Goal: Transaction & Acquisition: Purchase product/service

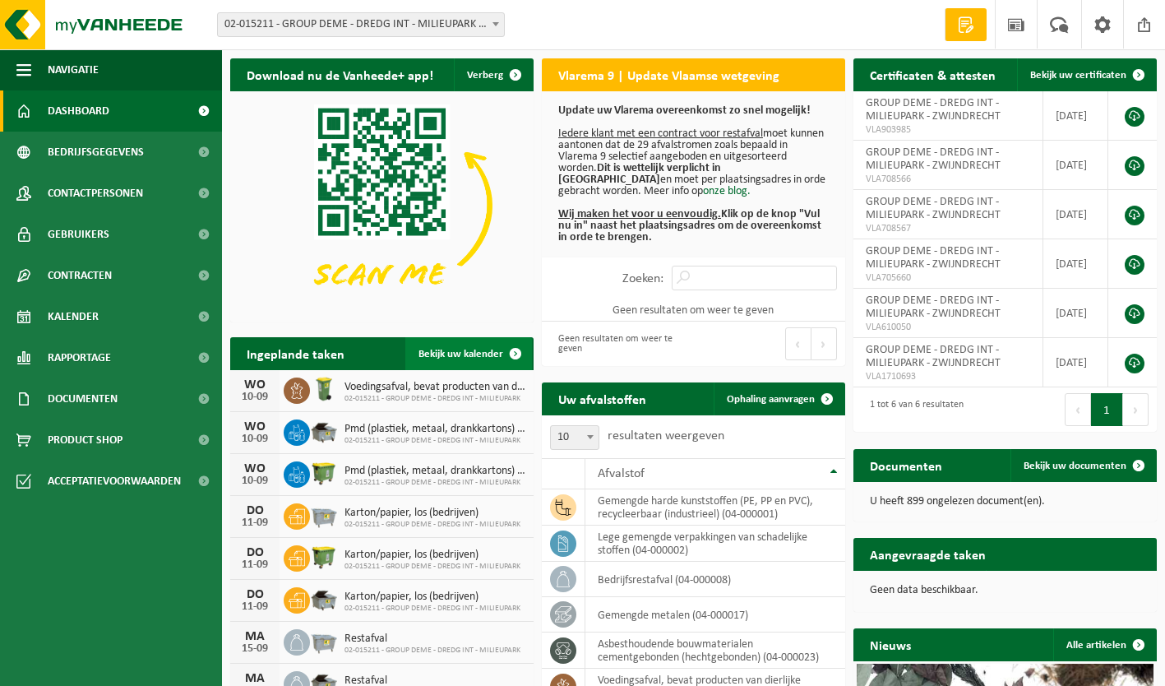
click at [473, 347] on link "Bekijk uw kalender" at bounding box center [468, 353] width 127 height 33
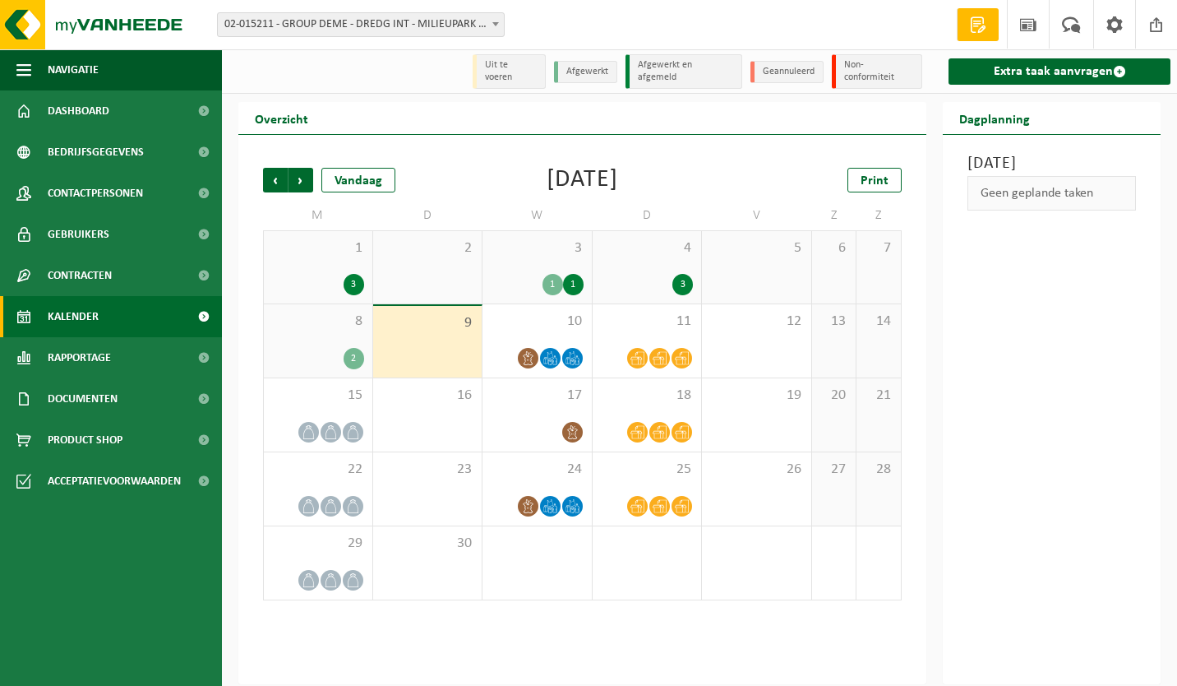
click at [321, 312] on span "8" at bounding box center [318, 321] width 92 height 18
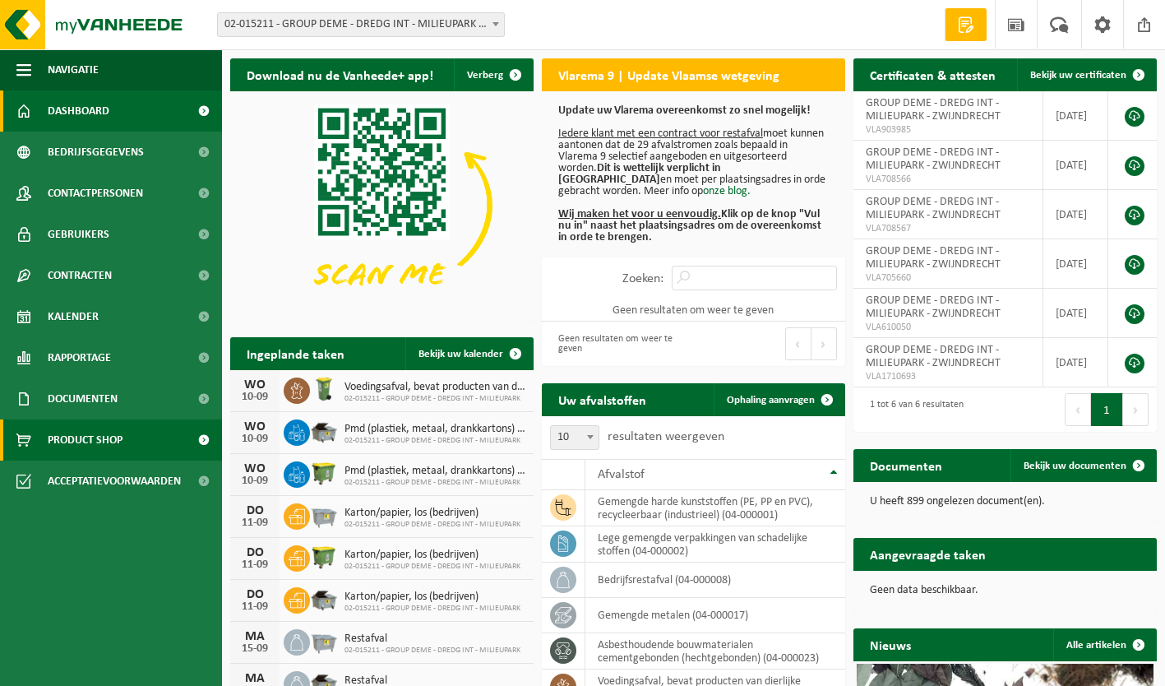
click at [126, 436] on link "Product Shop" at bounding box center [111, 439] width 222 height 41
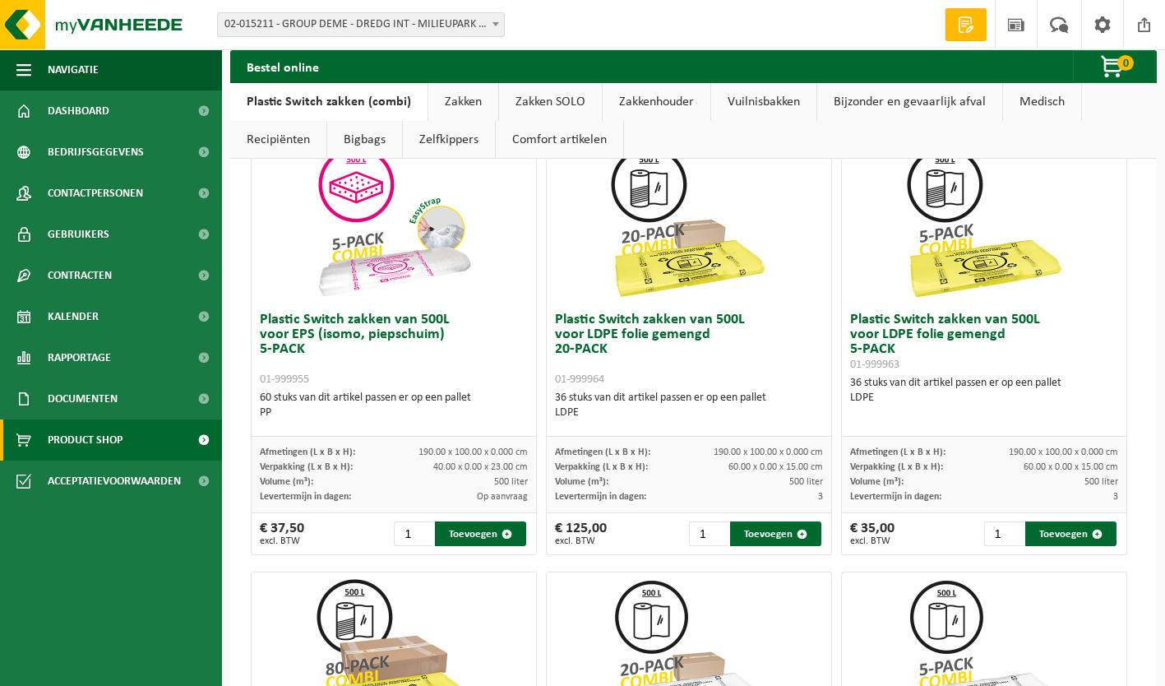
scroll to position [945, 0]
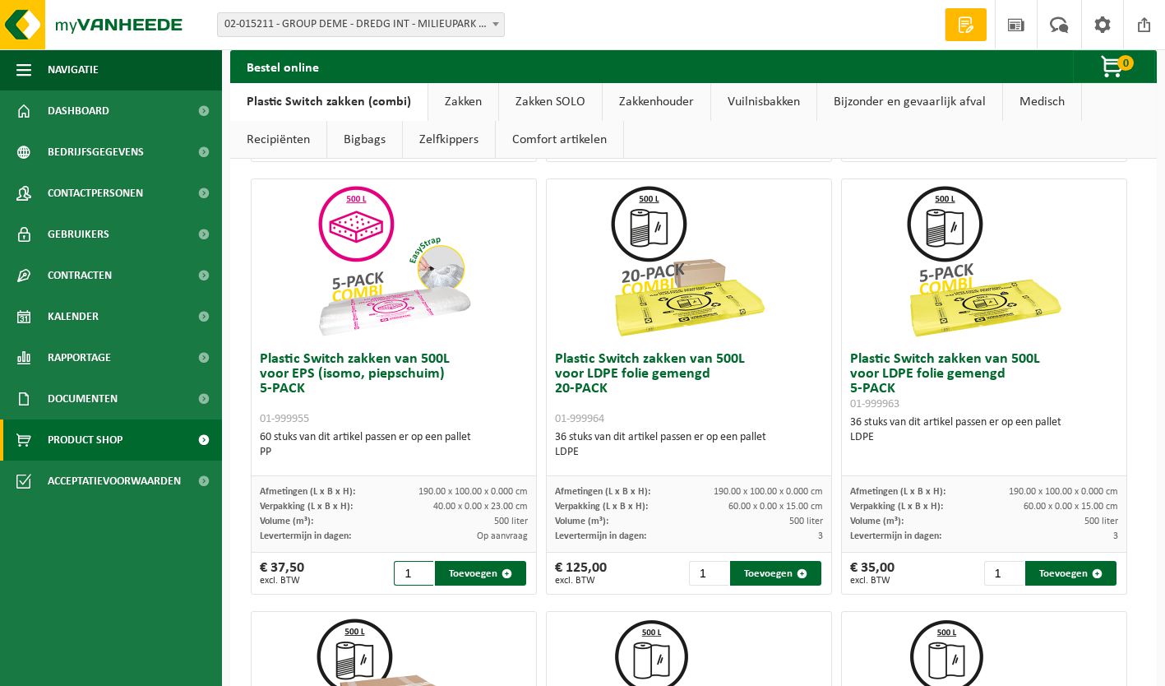
drag, startPoint x: 411, startPoint y: 570, endPoint x: 373, endPoint y: 573, distance: 37.9
click at [373, 573] on div "€ 37,50 excl. BTW 1 Toevoegen" at bounding box center [394, 572] width 284 height 41
click at [461, 578] on button "Toevoegen" at bounding box center [480, 573] width 91 height 25
type input "1"
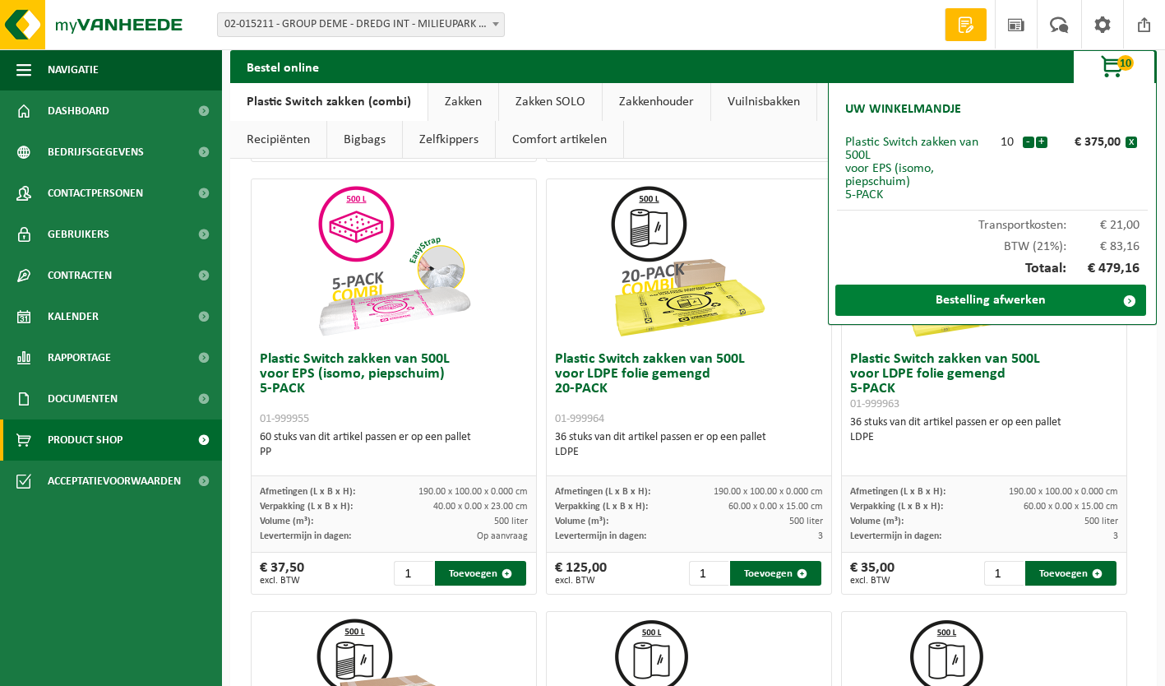
click at [1012, 303] on link "Bestelling afwerken" at bounding box center [990, 299] width 311 height 31
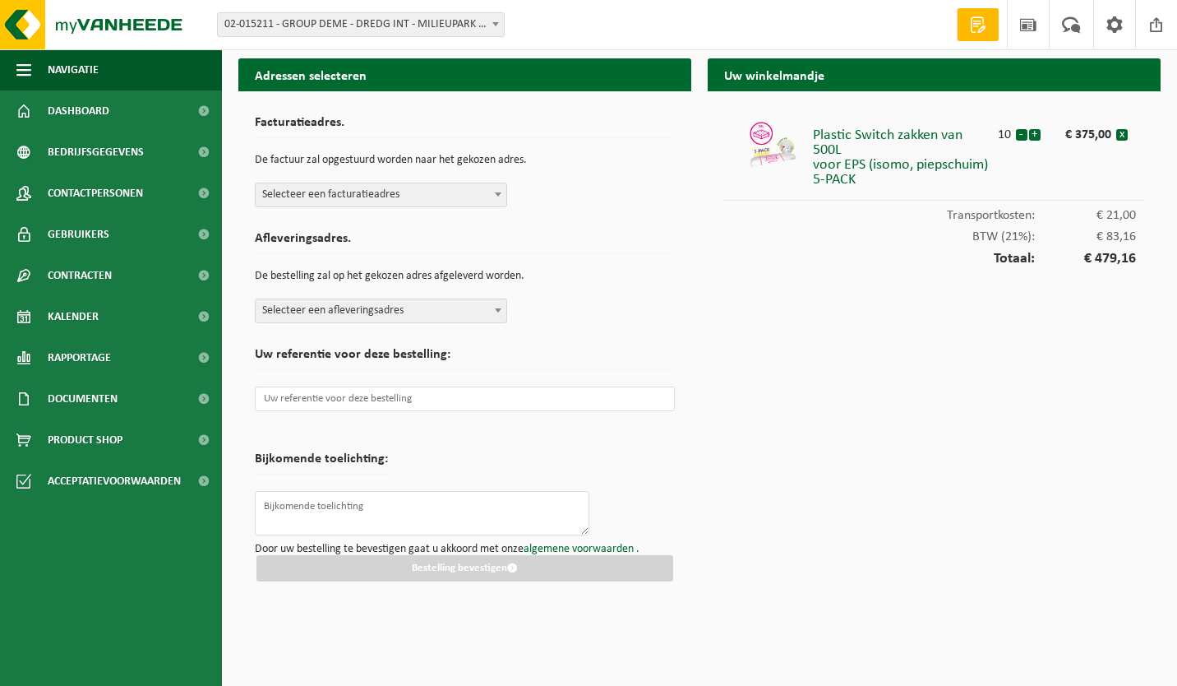
click at [497, 194] on b at bounding box center [498, 194] width 7 height 4
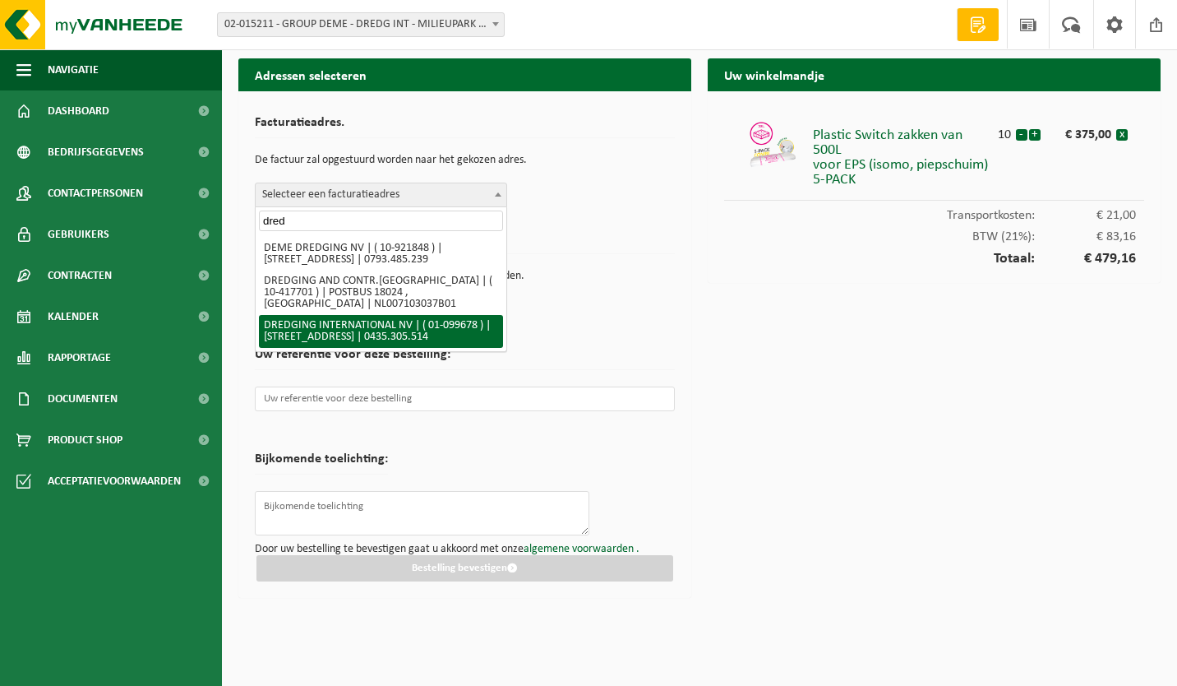
type input "dred"
select select "838"
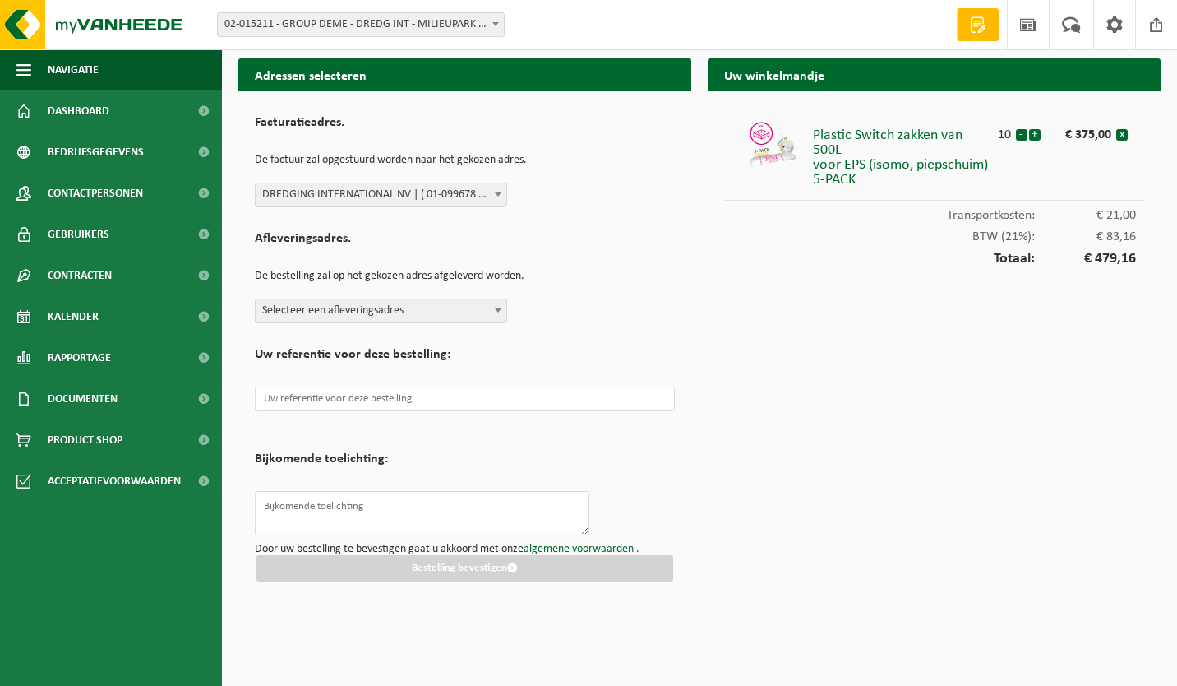
click at [499, 309] on b at bounding box center [498, 310] width 7 height 4
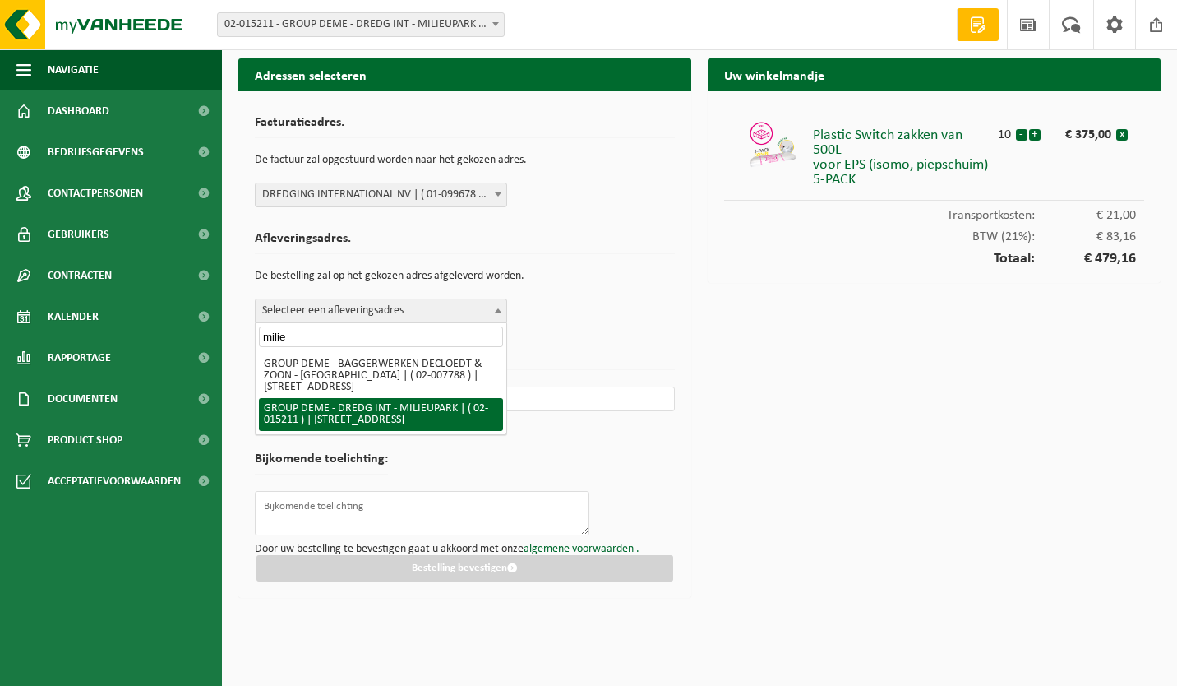
type input "milie"
select select "2786"
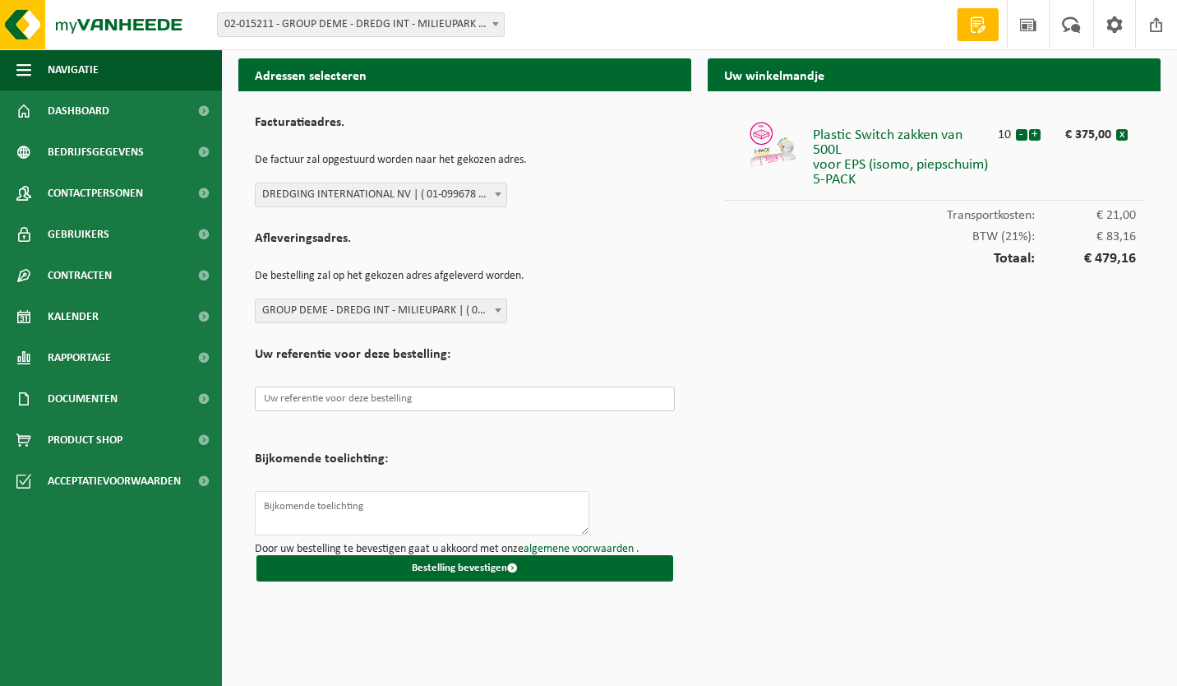
click at [324, 400] on input "text" at bounding box center [465, 398] width 420 height 25
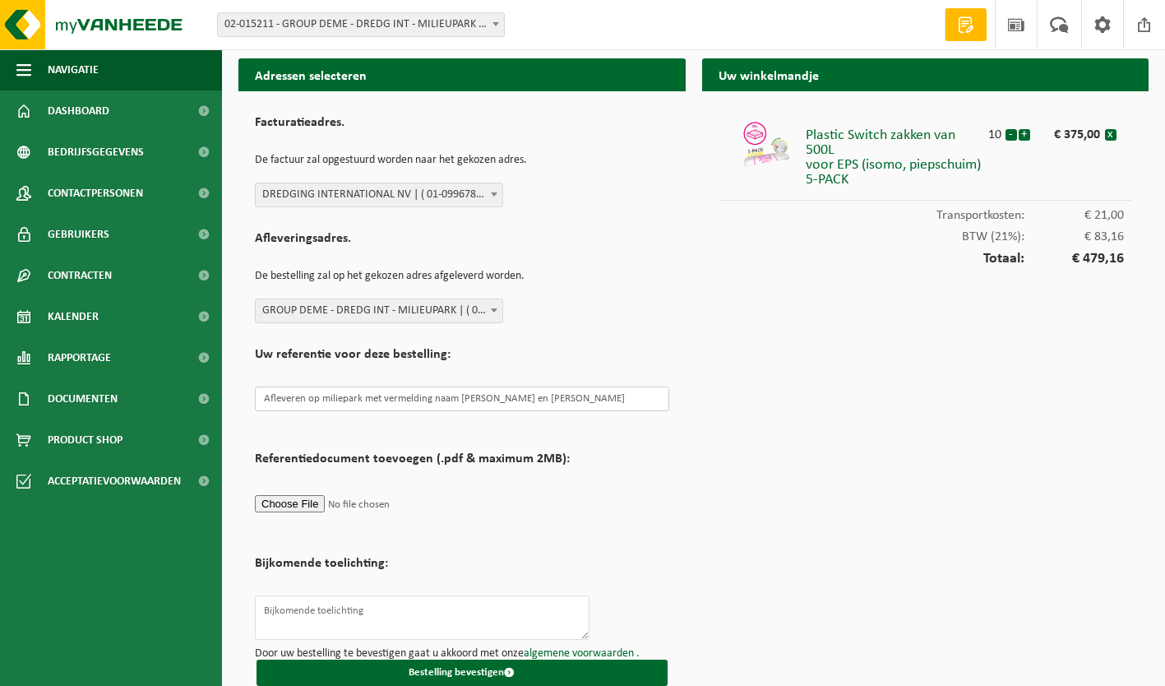
scroll to position [0, 3]
click at [543, 400] on input "Afleveren op miliepark met vermelding naam Wim Van De Kerckohove en Sammy Minge…" at bounding box center [462, 398] width 414 height 25
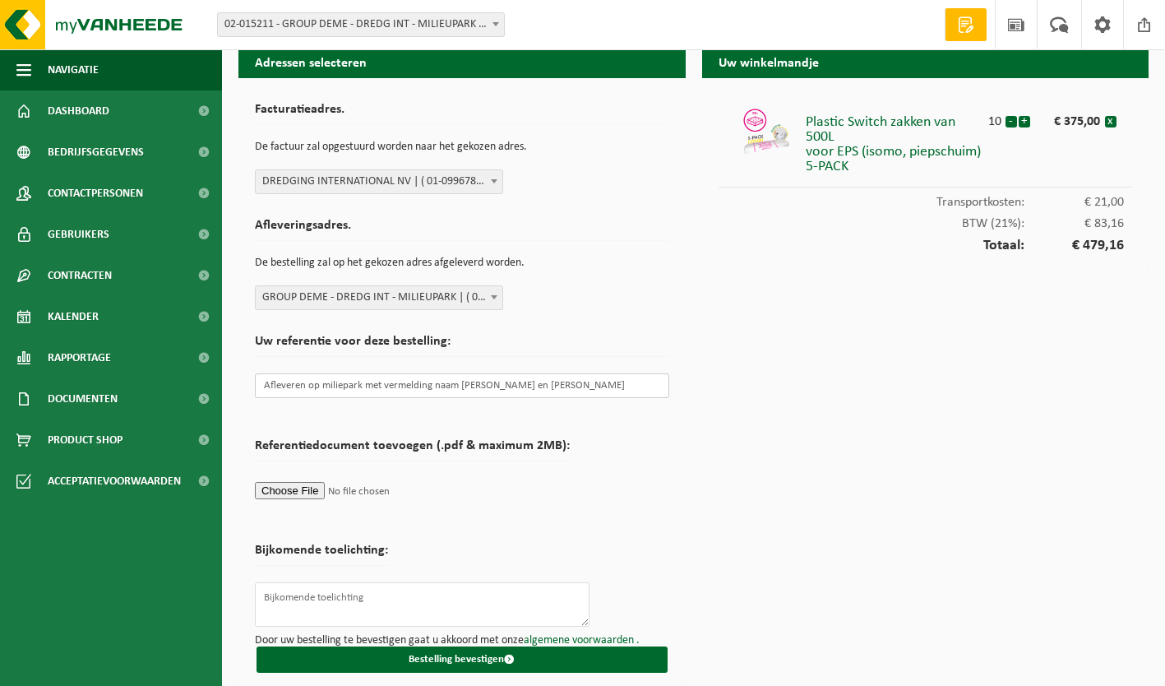
scroll to position [25, 0]
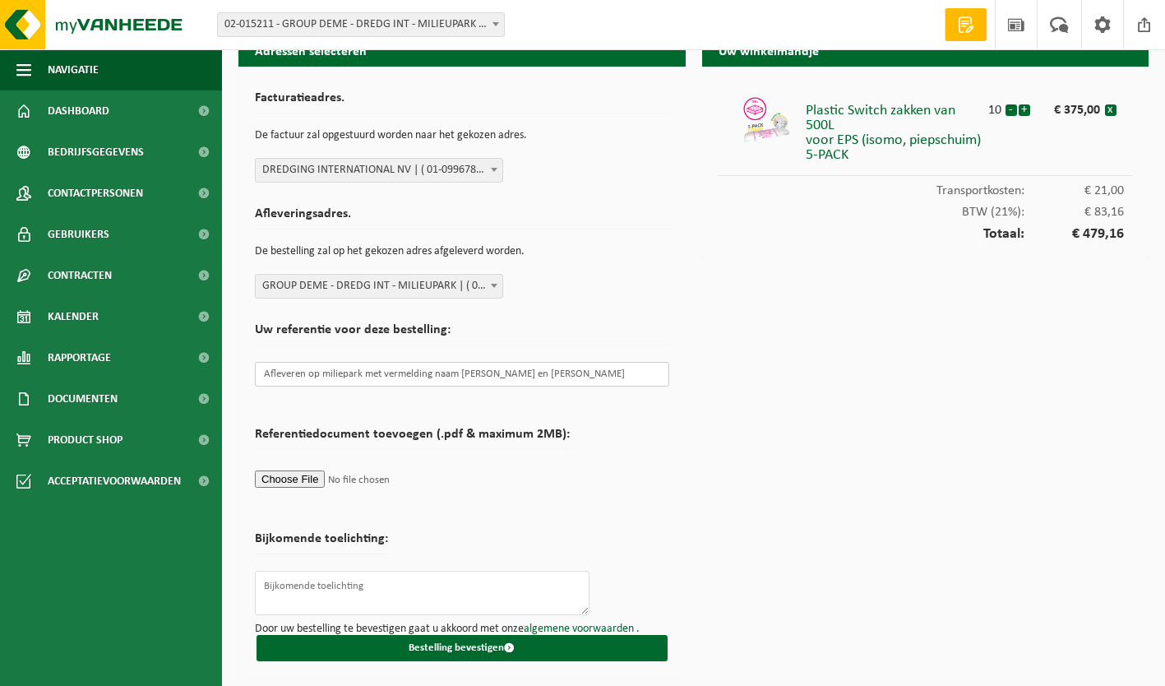
drag, startPoint x: 261, startPoint y: 371, endPoint x: 905, endPoint y: 377, distance: 644.5
click at [905, 377] on div "Adressen selecteren Facturatieadres. De factuur zal opgestuurd worden naar het …" at bounding box center [693, 360] width 926 height 652
type input "Afleveren op miliepark met vermelding naam Wim Van De Kerckhove en Sammy Minger…"
click at [301, 586] on textarea at bounding box center [422, 592] width 335 height 44
paste textarea "Afleveren op miliepark met vermelding naam Wim Van De Kerckhove en Sammy Minger…"
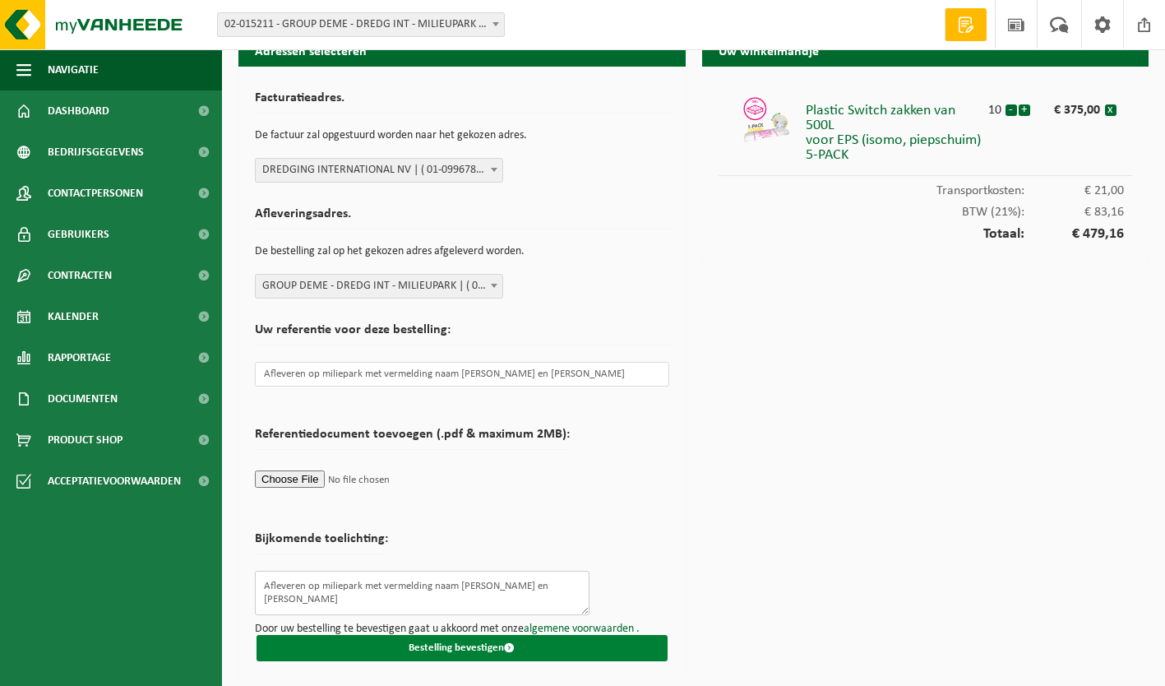
type textarea "Afleveren op miliepark met vermelding naam Wim Van De Kerckhove en Sammy Minger…"
click at [473, 651] on button "Bestelling bevestigen" at bounding box center [461, 648] width 411 height 26
